Goal: Transaction & Acquisition: Purchase product/service

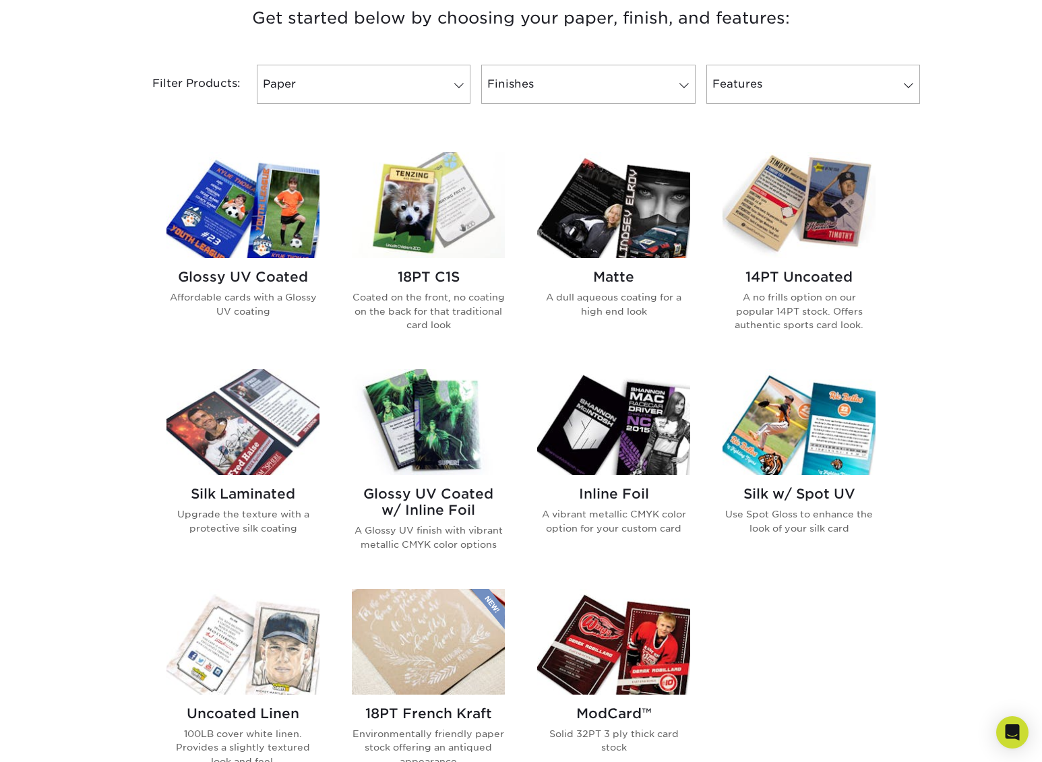
scroll to position [522, 0]
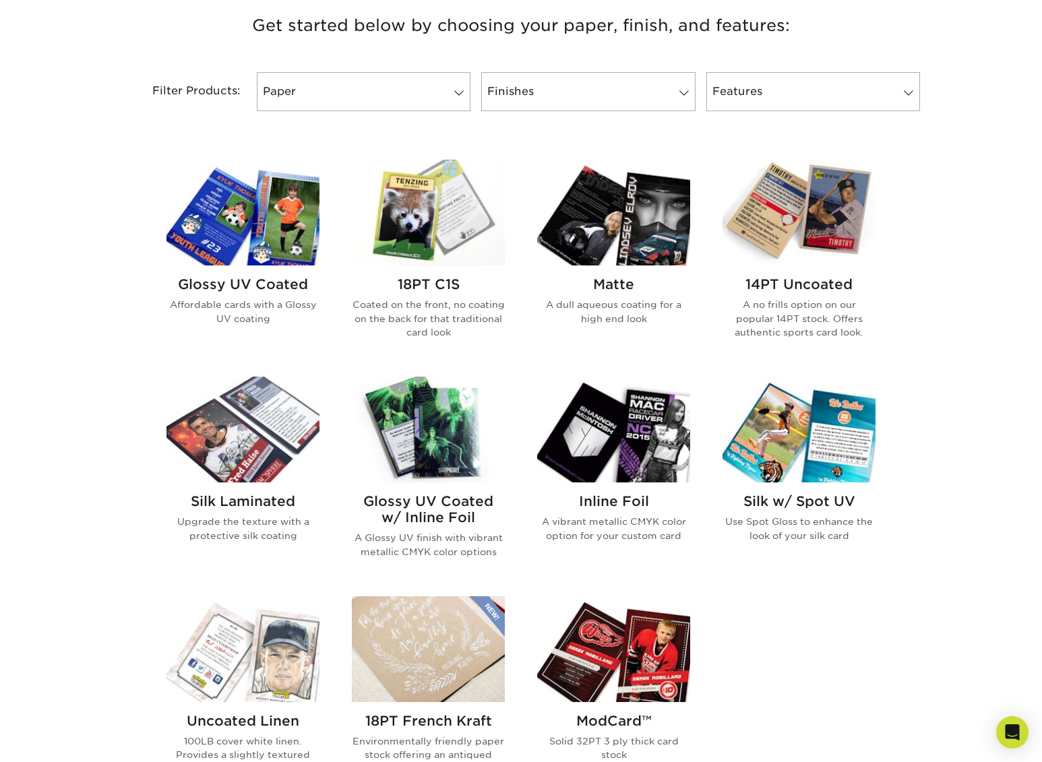
click at [419, 197] on img at bounding box center [428, 213] width 153 height 106
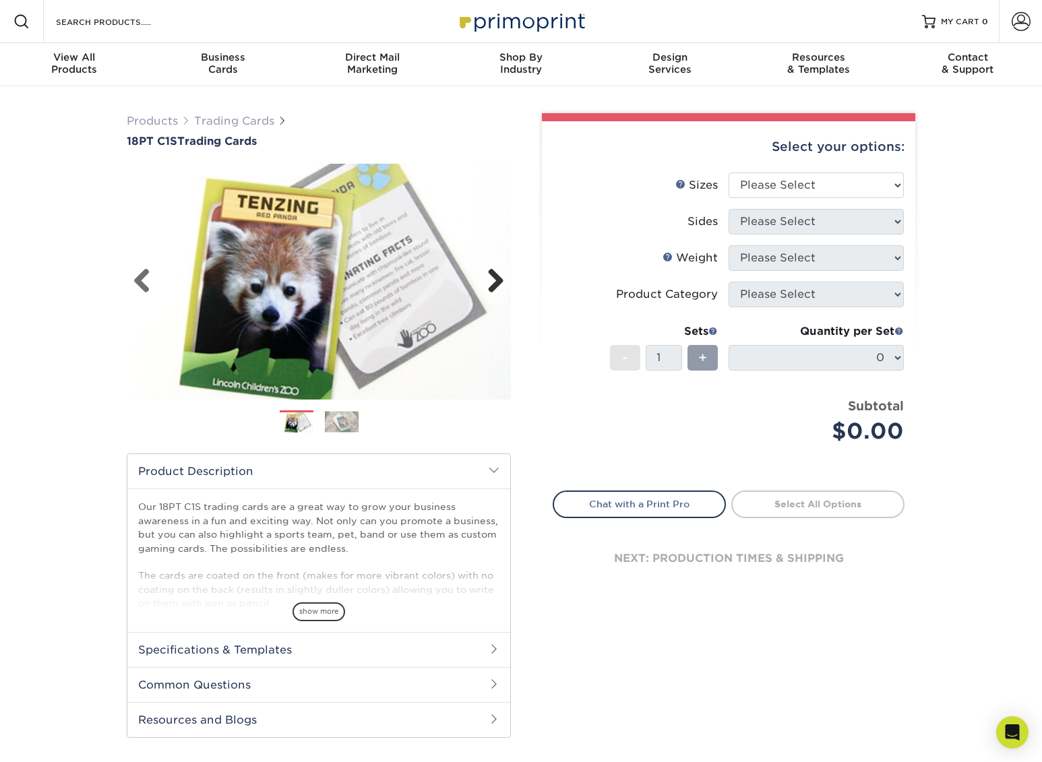
click at [499, 282] on link "Next" at bounding box center [490, 281] width 27 height 27
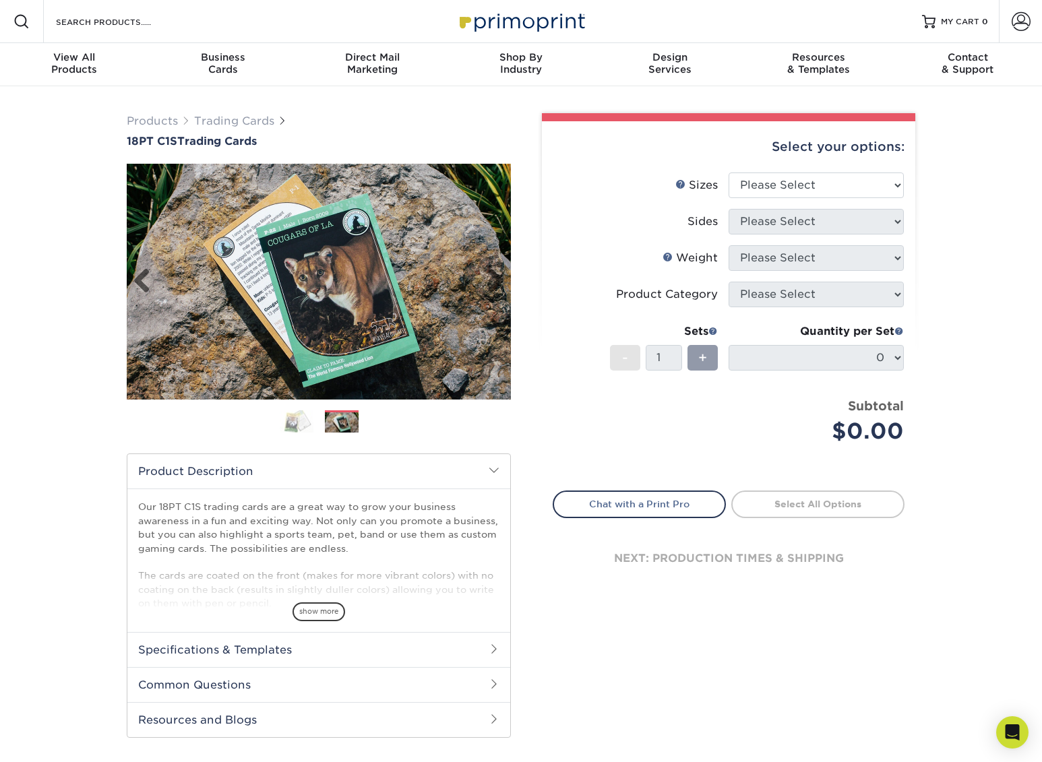
click at [130, 278] on img at bounding box center [319, 282] width 384 height 236
click at [137, 280] on link "Previous" at bounding box center [146, 281] width 27 height 27
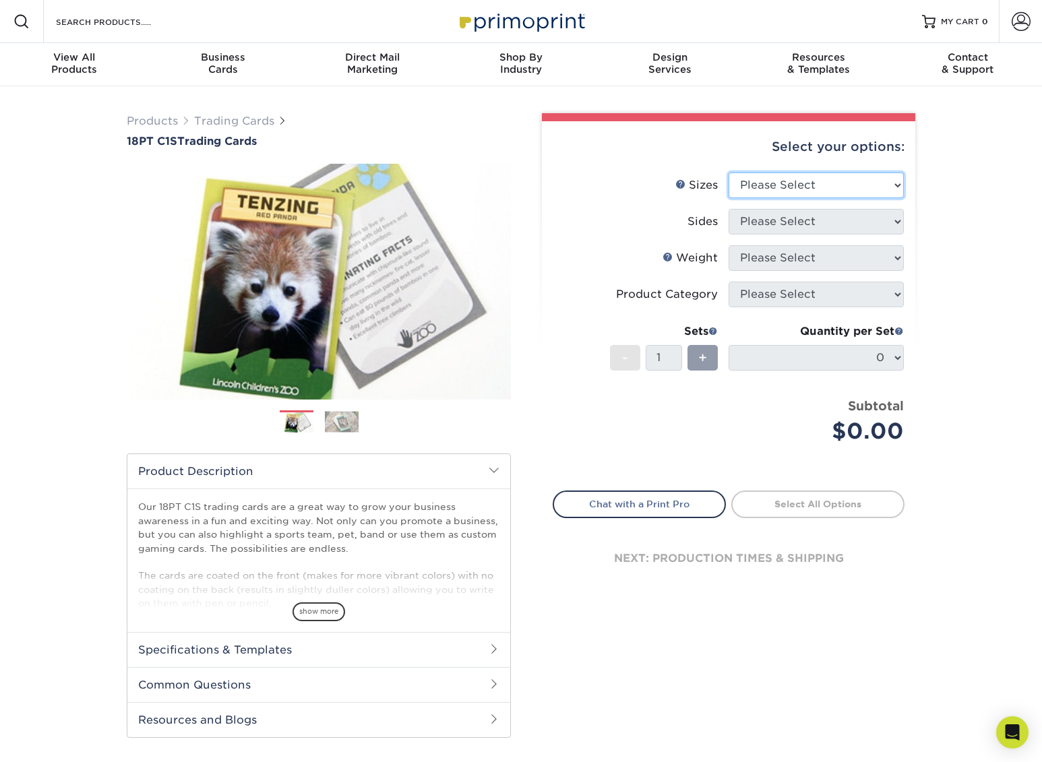
select select "2.50x3.50"
select select "13abbda7-1d64-4f25-8bb2-c179b224825d"
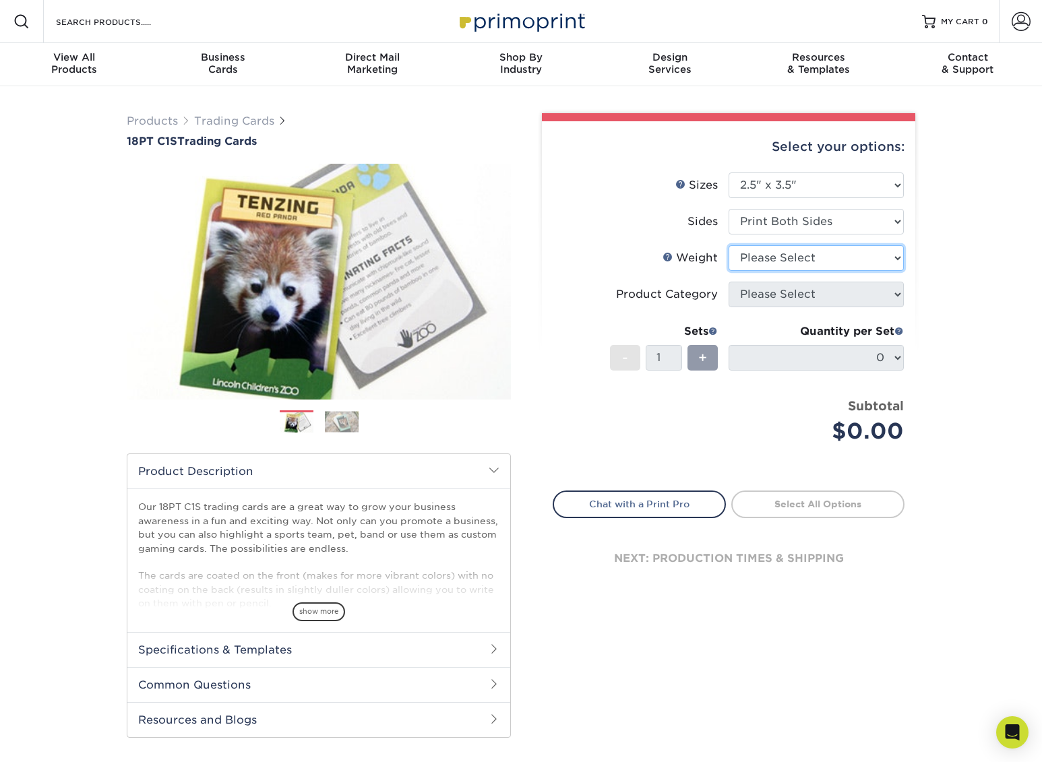
select select "18PTC1S"
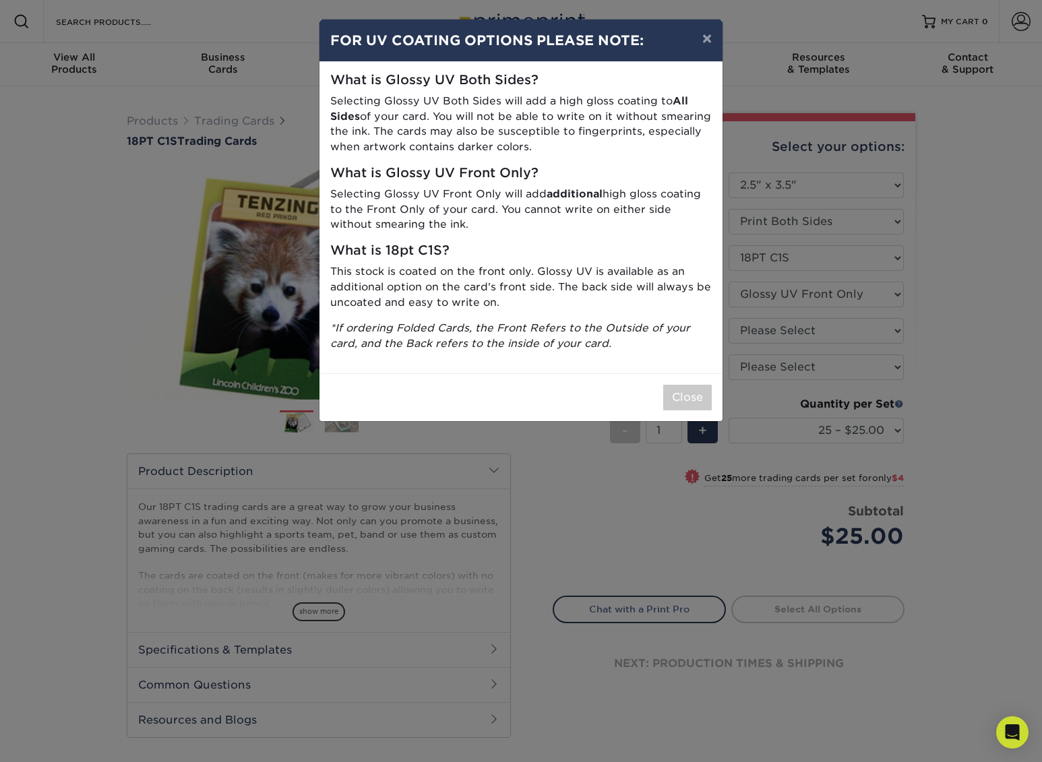
click at [692, 390] on button "Close" at bounding box center [687, 398] width 49 height 26
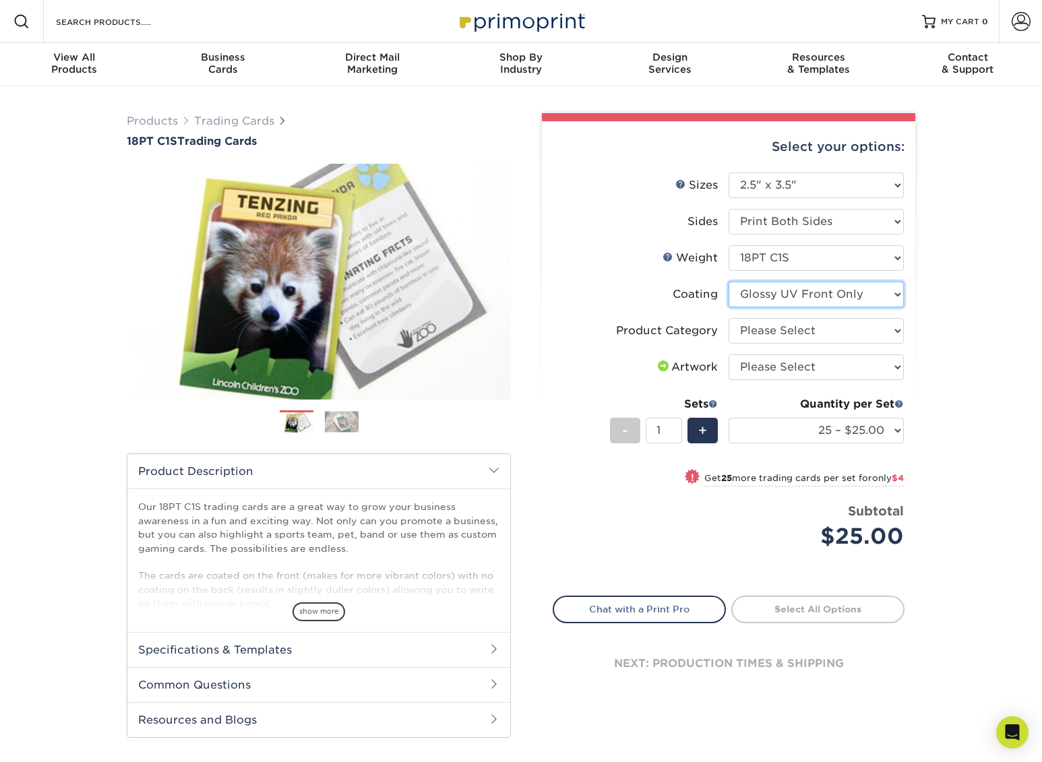
select select "3e7618de-abca-4bda-9f97-8b9129e913d8"
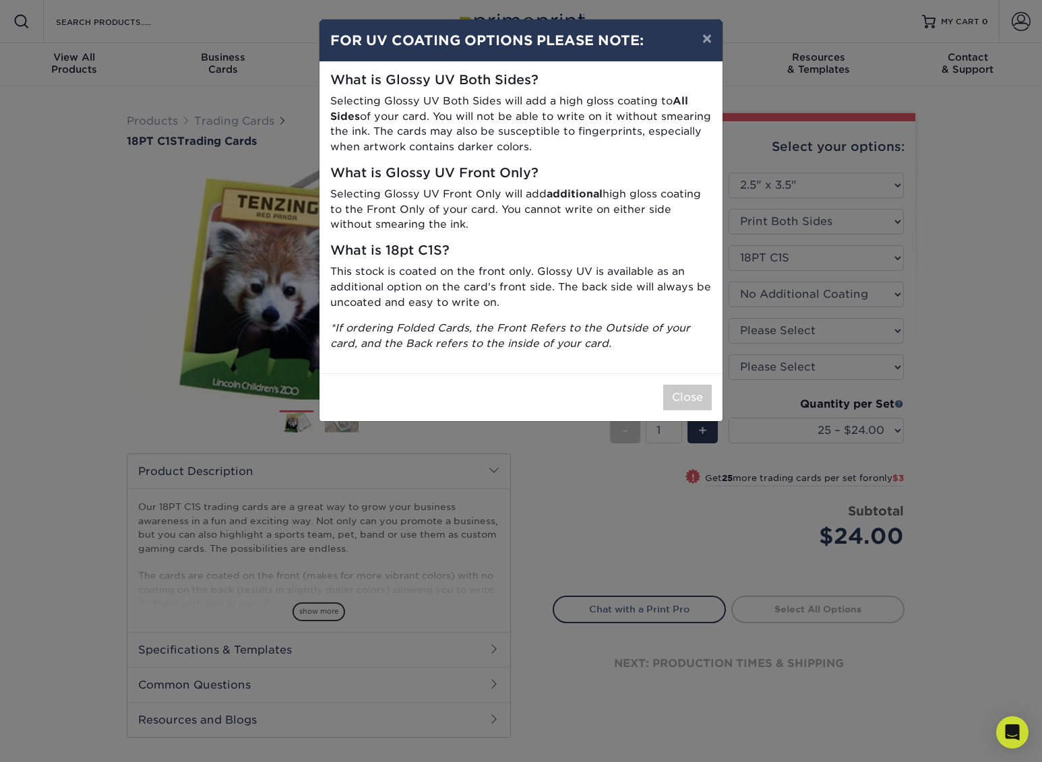
click at [689, 390] on button "Close" at bounding box center [687, 398] width 49 height 26
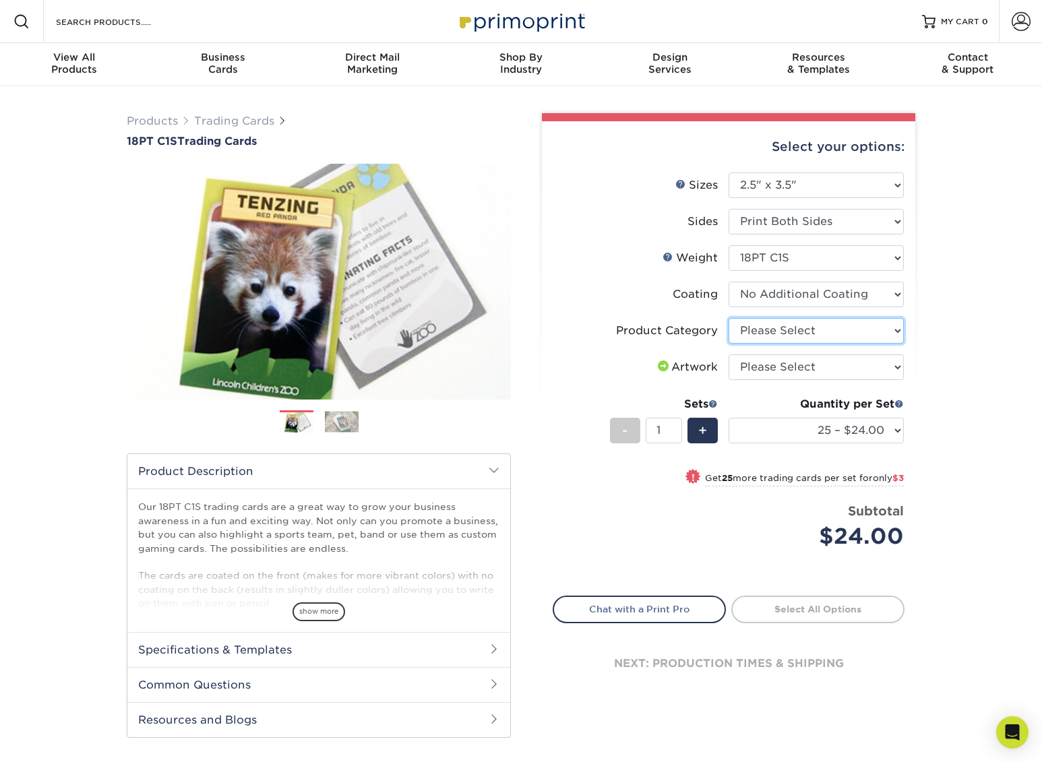
select select "c2f9bce9-36c2-409d-b101-c29d9d031e18"
select select "upload"
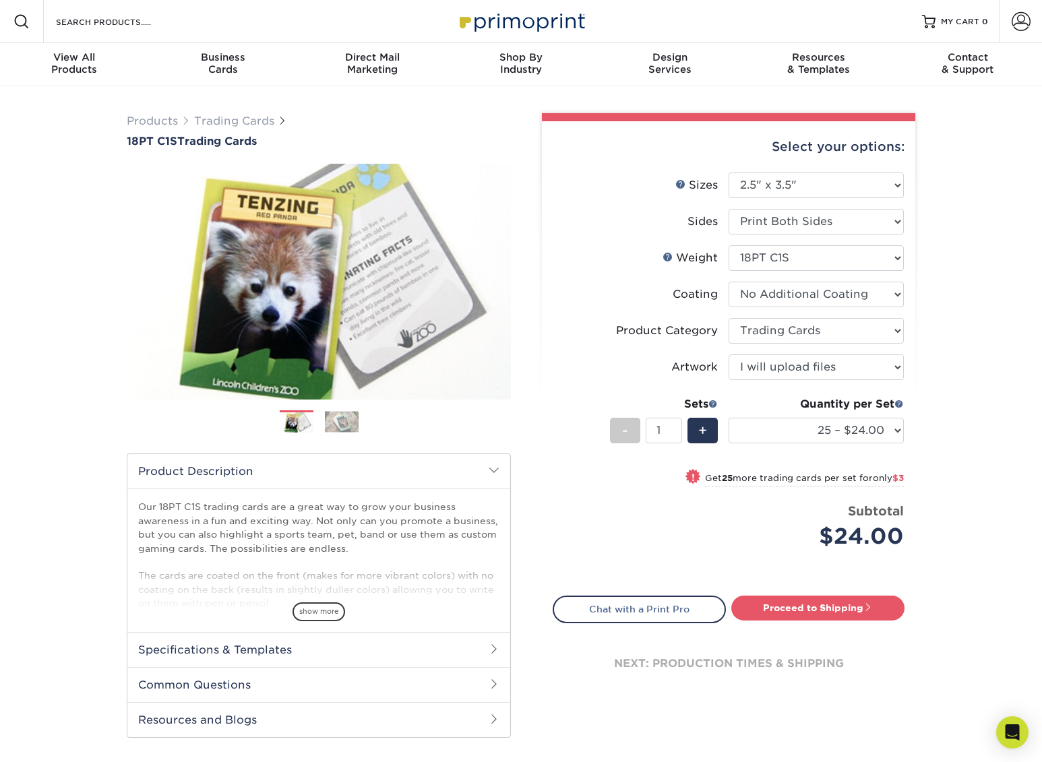
click at [969, 436] on div "Products Trading Cards 18PT C1S Trading Cards Previous Next show more" at bounding box center [521, 439] width 1042 height 706
click at [664, 430] on input "1" at bounding box center [664, 431] width 36 height 26
type input "50"
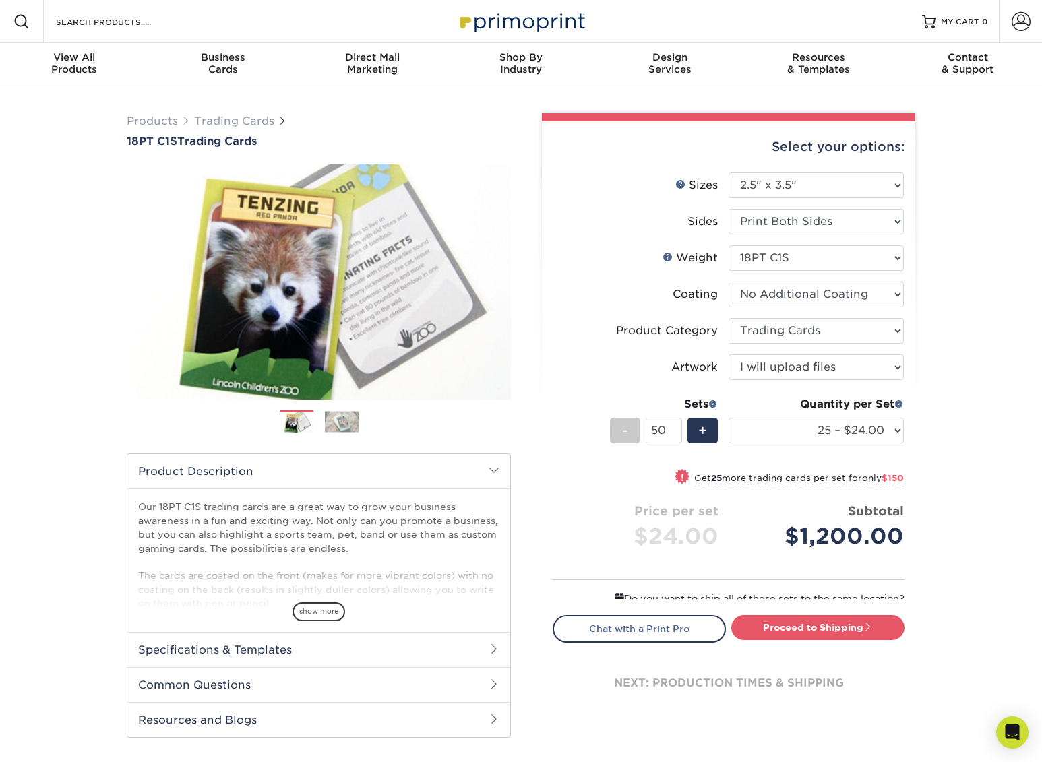
click at [607, 389] on li "Artwork Please Select I will upload files I need a design - $100" at bounding box center [728, 373] width 351 height 36
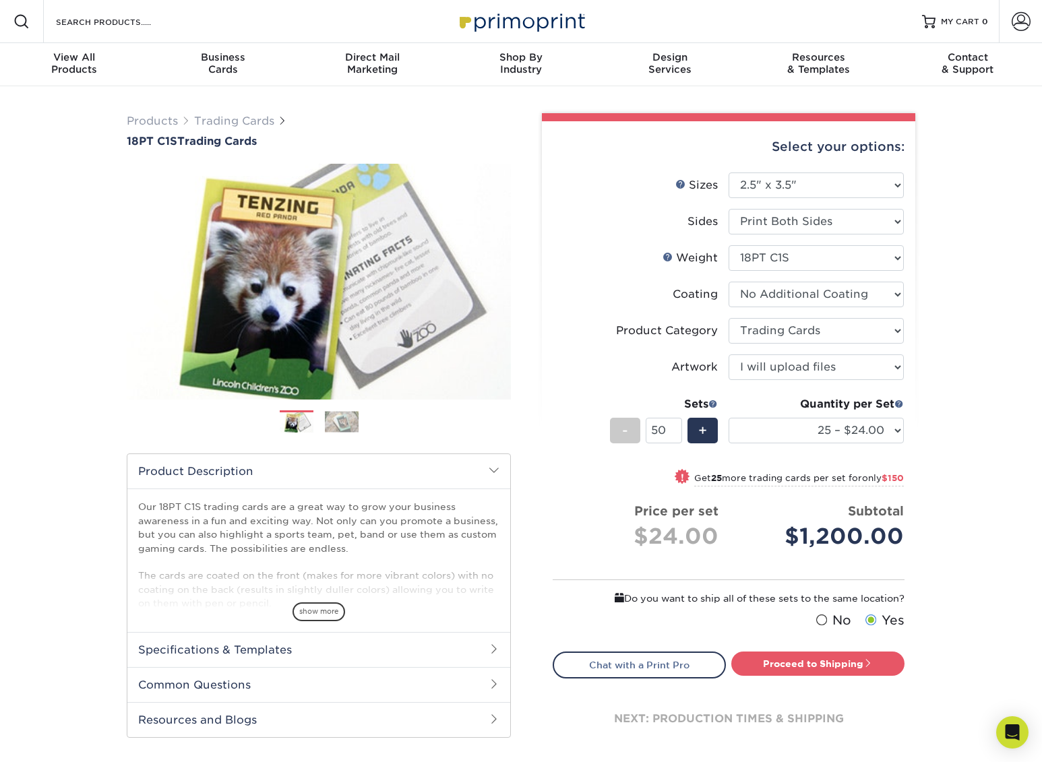
click at [938, 525] on div "Products Trading Cards 18PT C1S Trading Cards Previous Next show more" at bounding box center [521, 447] width 1042 height 722
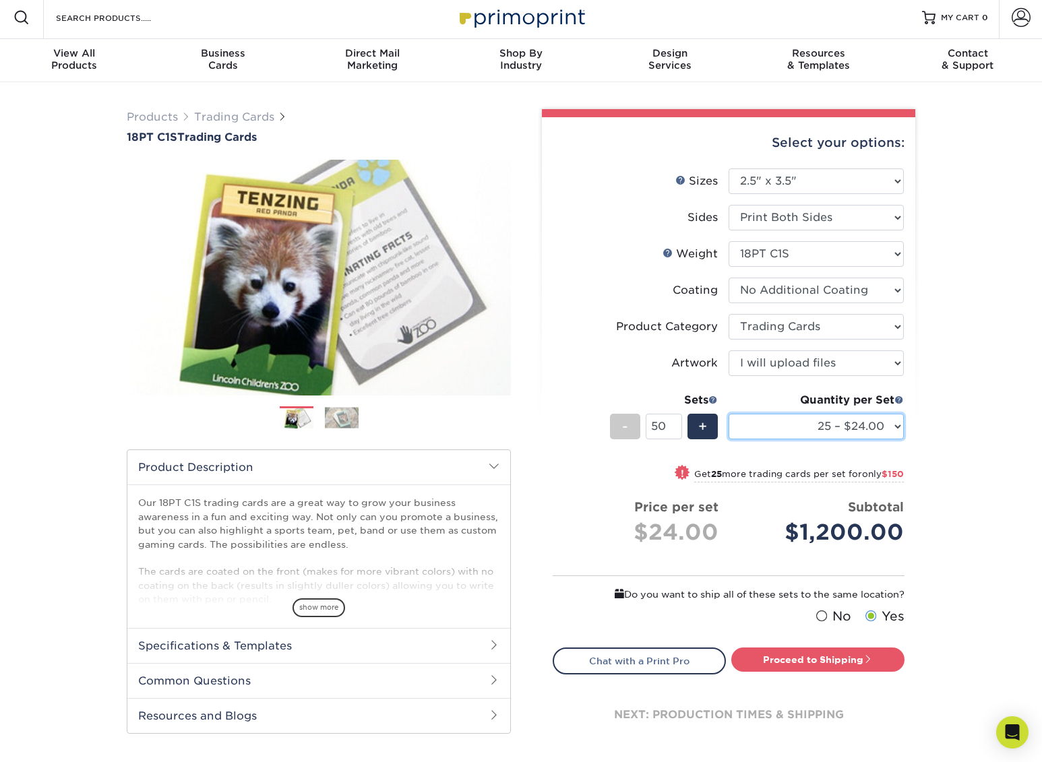
scroll to position [5, 0]
click at [978, 425] on div "Products Trading Cards 18PT C1S Trading Cards Previous Next show more" at bounding box center [521, 443] width 1042 height 722
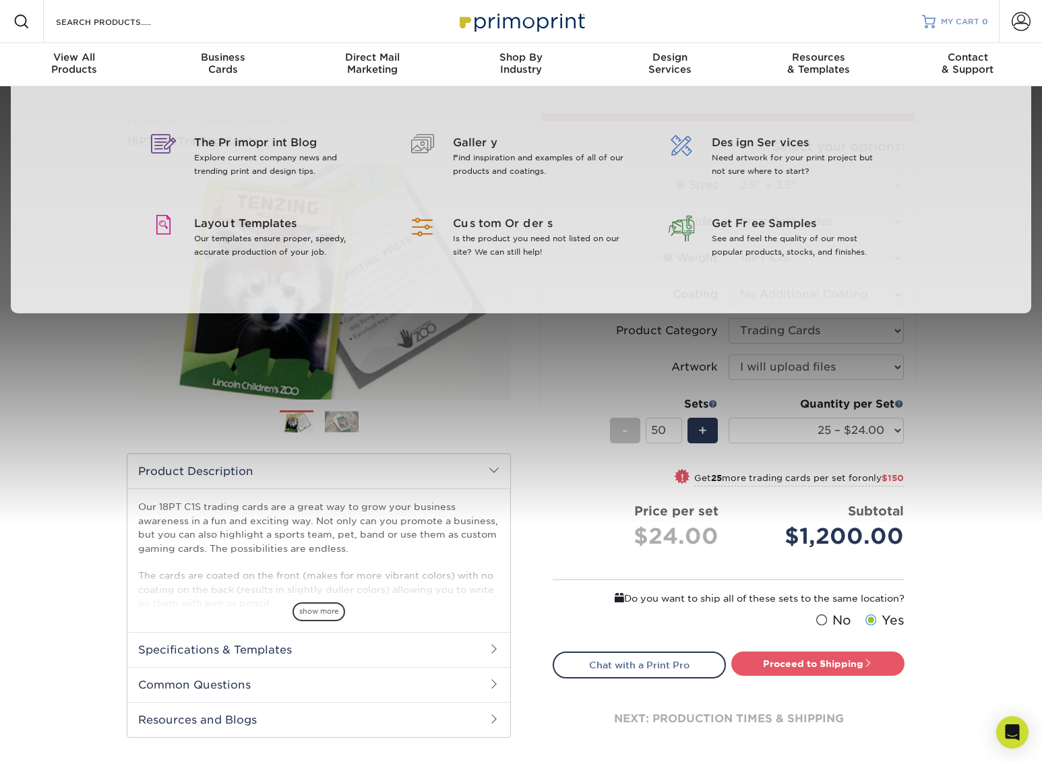
scroll to position [0, 0]
